Goal: Information Seeking & Learning: Learn about a topic

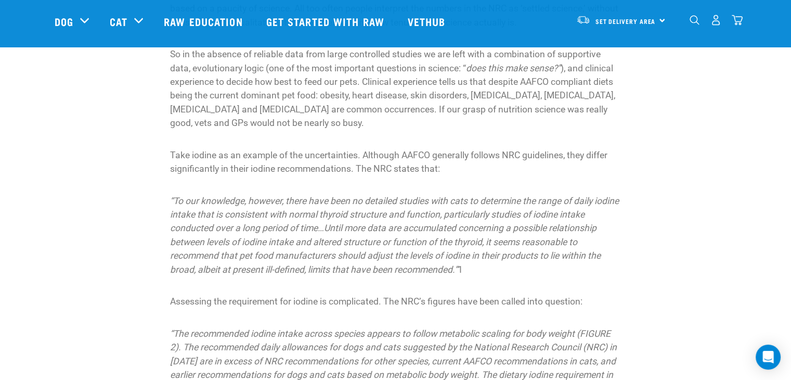
scroll to position [208, 0]
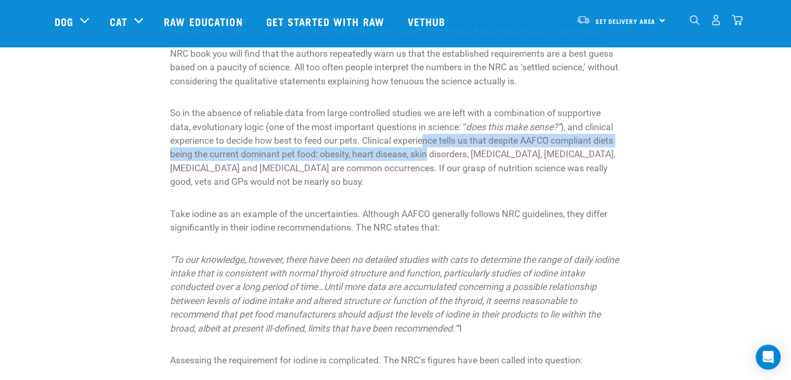
drag, startPoint x: 425, startPoint y: 143, endPoint x: 427, endPoint y: 153, distance: 11.0
click at [427, 153] on p "So in the absence of reliable data from large controlled studies we are left wi…" at bounding box center [395, 147] width 451 height 82
click at [404, 159] on p "So in the absence of reliable data from large controlled studies we are left wi…" at bounding box center [395, 147] width 451 height 82
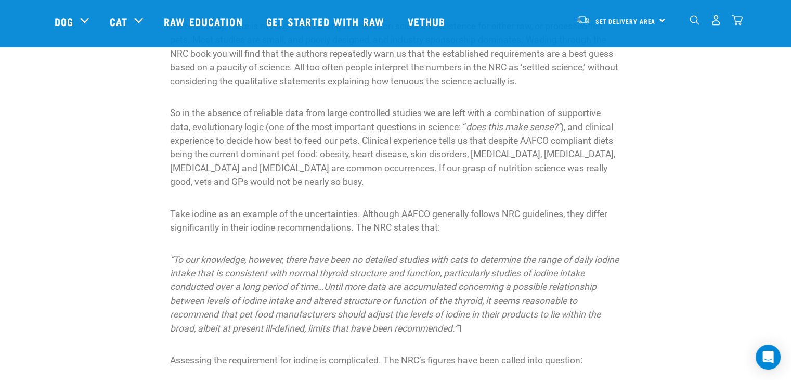
click at [325, 172] on p "So in the absence of reliable data from large controlled studies we are left wi…" at bounding box center [395, 147] width 451 height 82
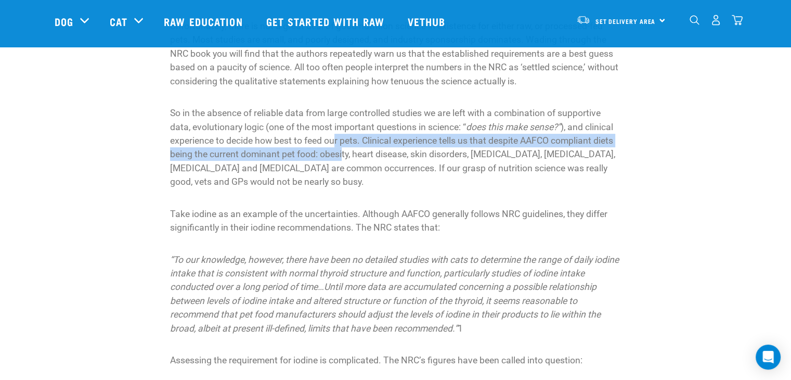
drag, startPoint x: 334, startPoint y: 139, endPoint x: 343, endPoint y: 151, distance: 15.0
click at [343, 151] on p "So in the absence of reliable data from large controlled studies we are left wi…" at bounding box center [395, 147] width 451 height 82
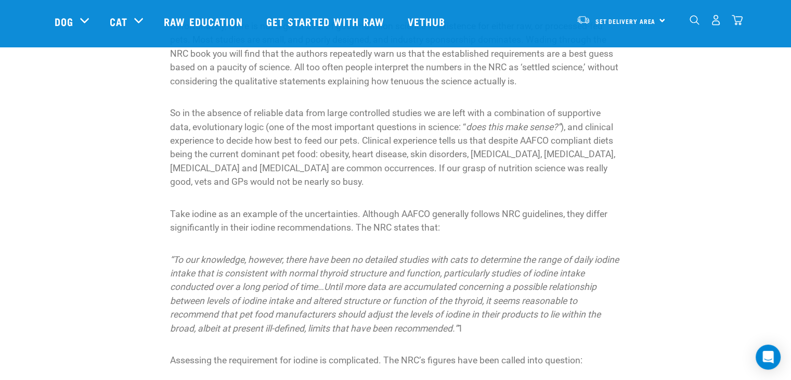
click at [345, 163] on p "So in the absence of reliable data from large controlled studies we are left wi…" at bounding box center [395, 147] width 451 height 82
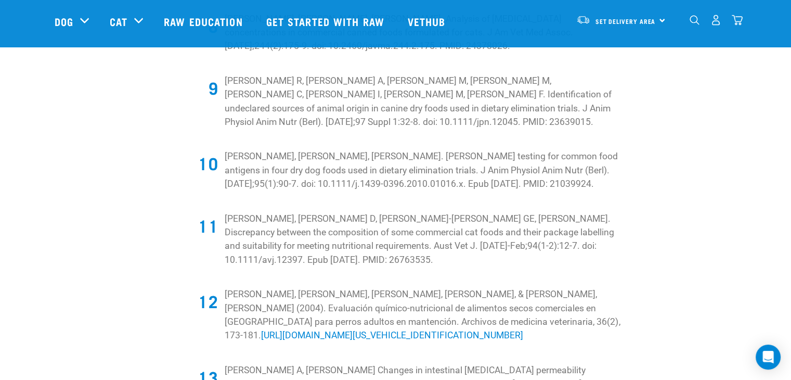
scroll to position [4213, 0]
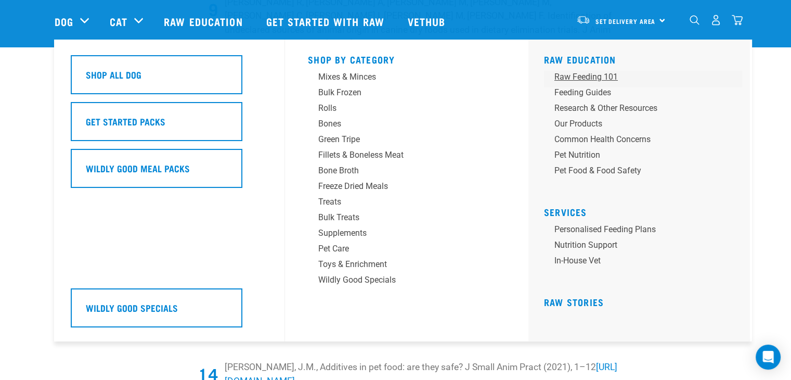
click at [574, 76] on div "Raw Feeding 101" at bounding box center [635, 77] width 162 height 12
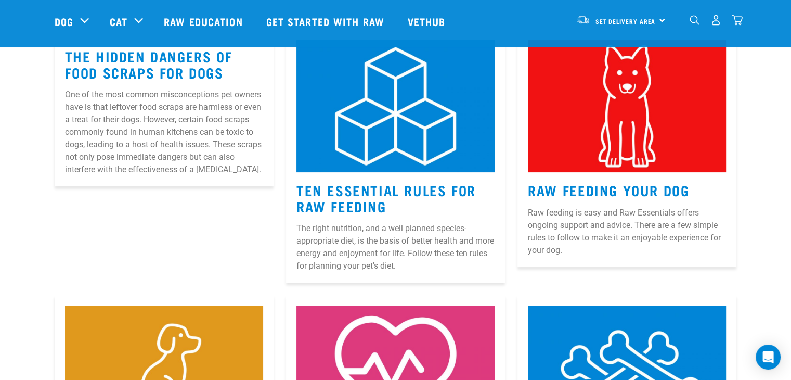
scroll to position [156, 0]
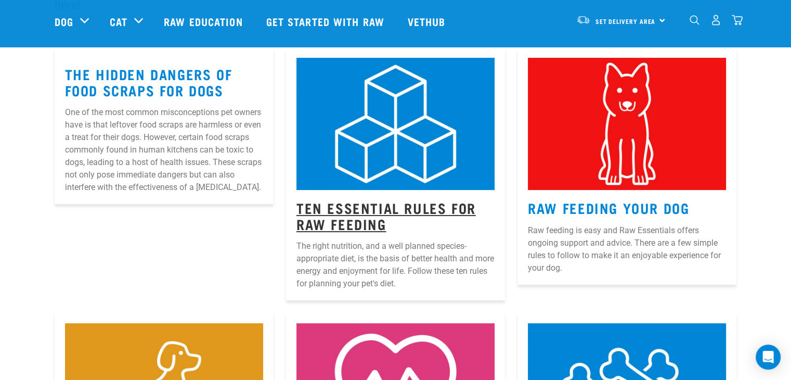
click at [316, 211] on link "Ten Essential Rules for Raw Feeding" at bounding box center [385, 215] width 179 height 24
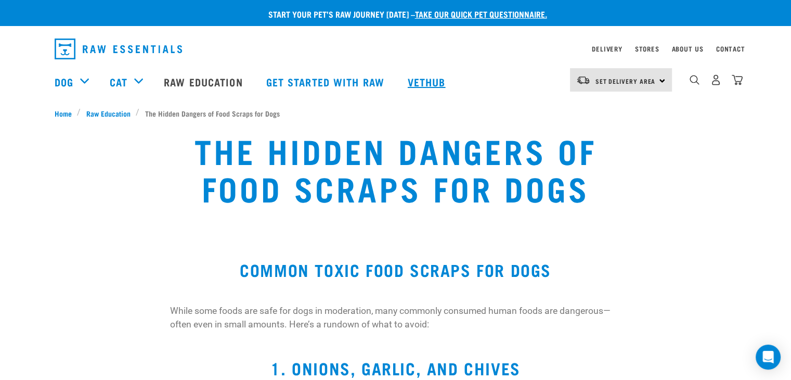
click at [427, 89] on link "Vethub" at bounding box center [427, 82] width 61 height 42
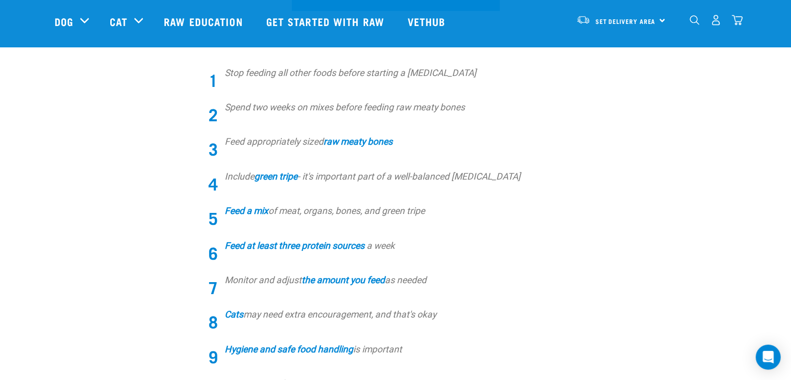
scroll to position [364, 0]
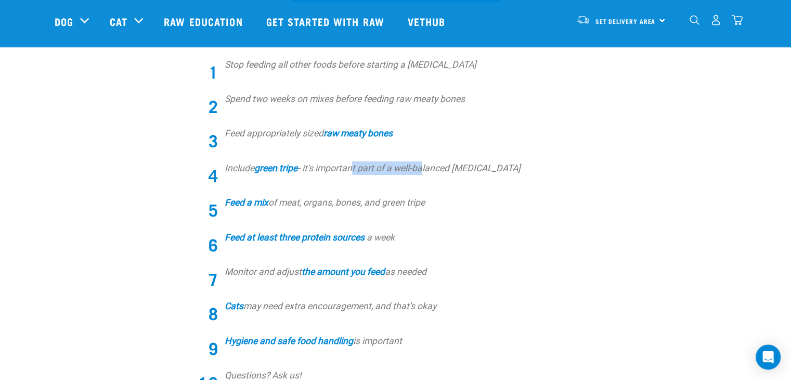
drag, startPoint x: 352, startPoint y: 165, endPoint x: 421, endPoint y: 161, distance: 69.9
click at [421, 161] on ol "Stop feeding all other foods before starting a [MEDICAL_DATA] Spend two weeks o…" at bounding box center [404, 220] width 432 height 325
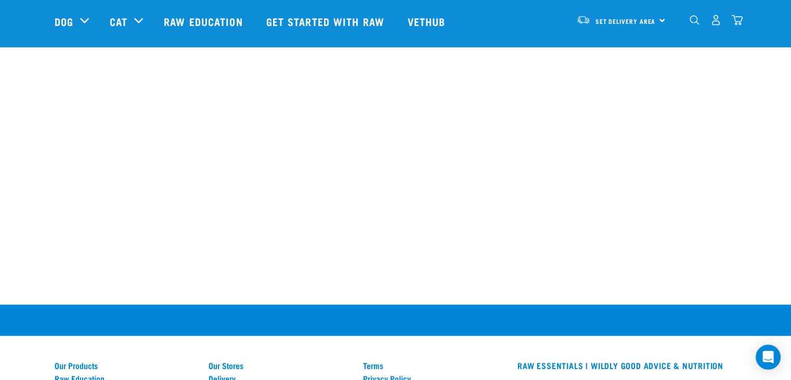
scroll to position [780, 0]
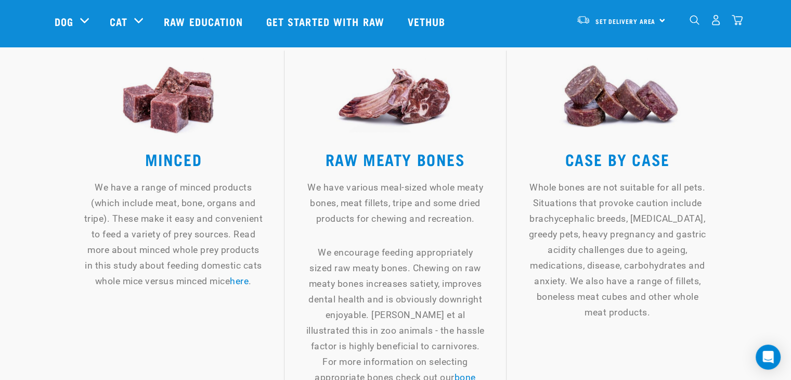
scroll to position [1404, 0]
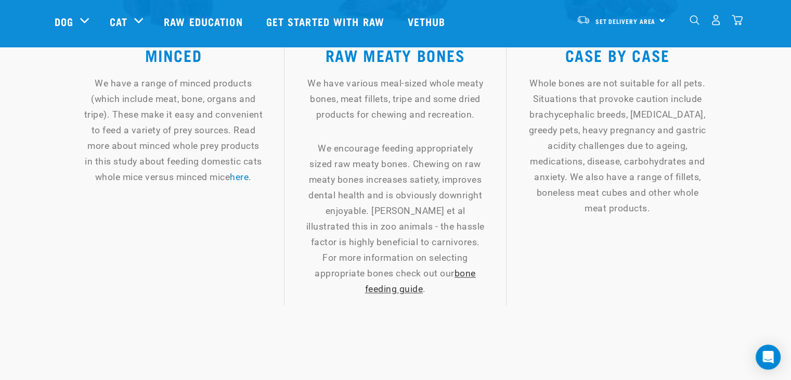
click at [435, 268] on link "bone feeding guide" at bounding box center [420, 281] width 111 height 26
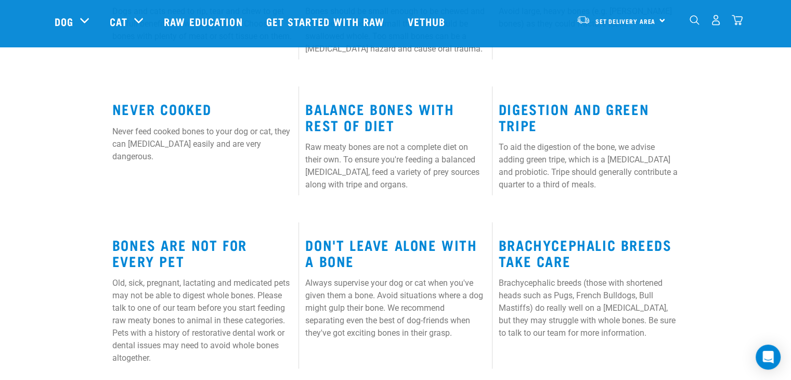
scroll to position [624, 0]
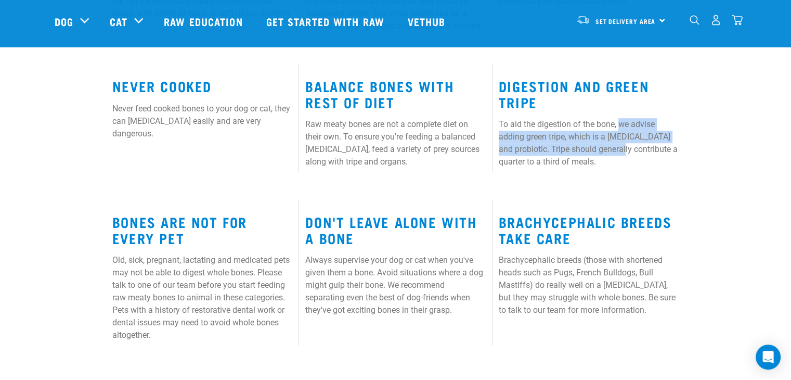
drag, startPoint x: 618, startPoint y: 126, endPoint x: 626, endPoint y: 149, distance: 24.4
click at [626, 149] on p "To aid the digestion of the bone, we advise adding green tripe, which is a [MED…" at bounding box center [589, 143] width 180 height 50
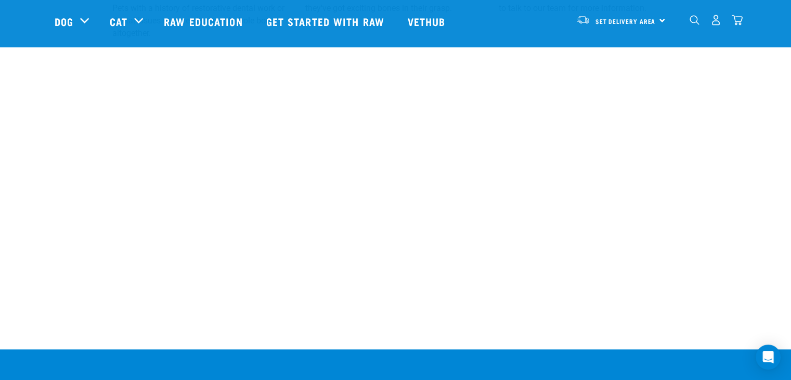
scroll to position [936, 0]
